Goal: Task Accomplishment & Management: Use online tool/utility

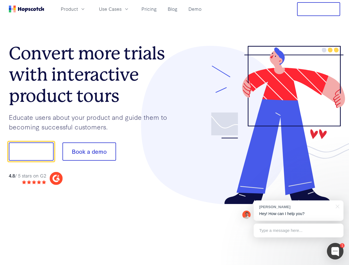
click at [175, 133] on div at bounding box center [258, 125] width 166 height 159
click at [78, 9] on span "Product" at bounding box center [69, 9] width 17 height 7
click at [122, 9] on span "Use Cases" at bounding box center [110, 9] width 23 height 7
click at [319, 9] on button "Free Trial" at bounding box center [318, 9] width 43 height 14
click at [31, 152] on button "Show me!" at bounding box center [31, 152] width 45 height 18
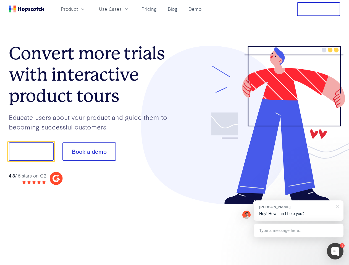
click at [89, 152] on button "Book a demo" at bounding box center [89, 152] width 54 height 18
click at [335, 251] on div at bounding box center [335, 251] width 17 height 17
click at [298, 211] on div "[PERSON_NAME] Hey! How can I help you?" at bounding box center [299, 211] width 90 height 20
click at [336, 265] on div "1 [PERSON_NAME] Hey! How can I help you? Type a message here... Free live chat …" at bounding box center [174, 265] width 349 height 0
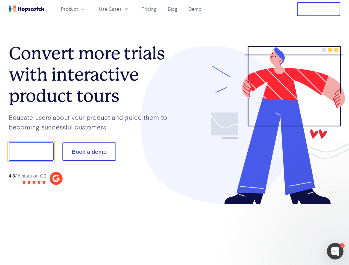
click at [298, 231] on div at bounding box center [292, 151] width 104 height 184
